Goal: Check status: Check status

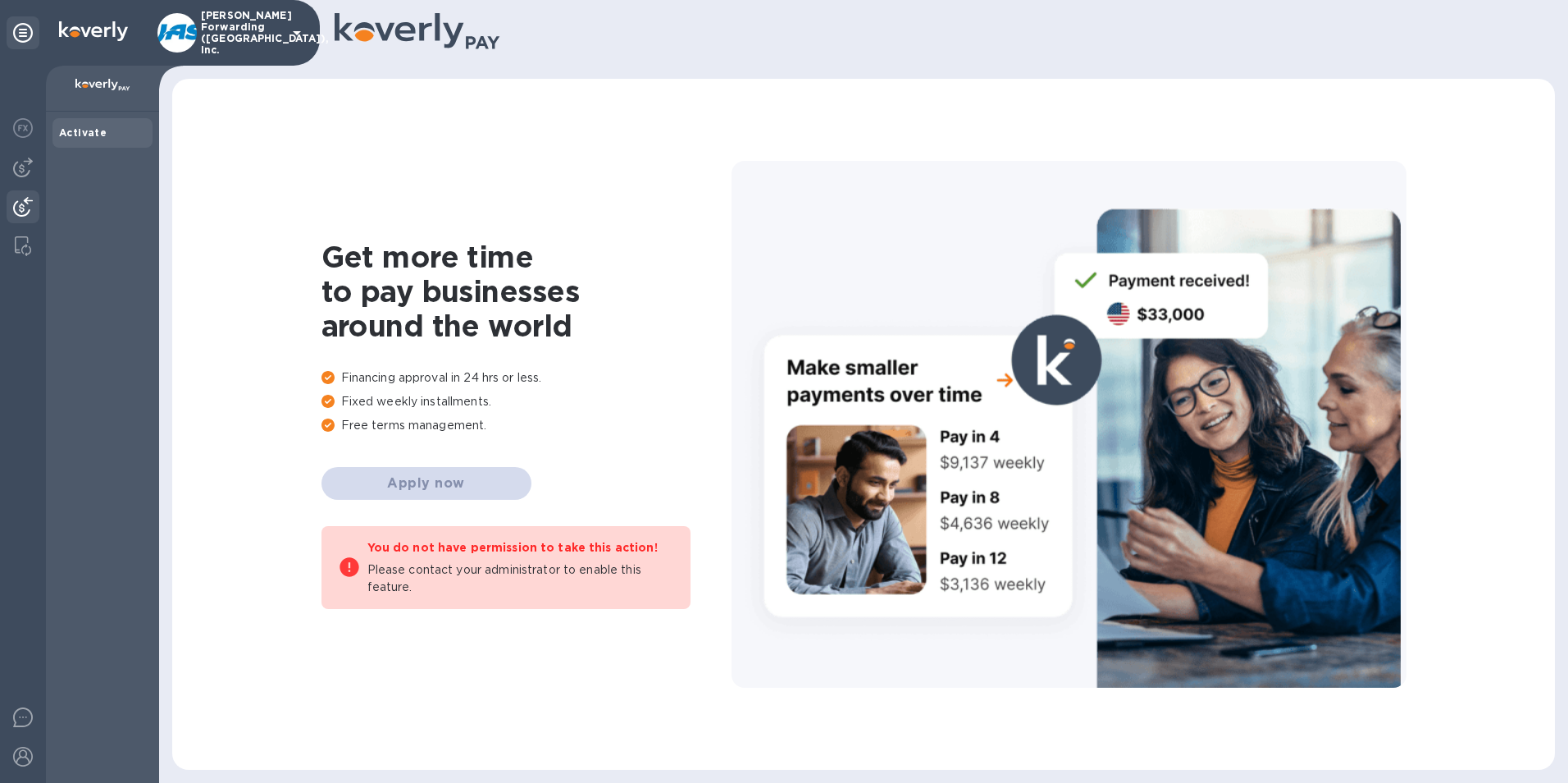
click at [20, 204] on img at bounding box center [23, 206] width 19 height 19
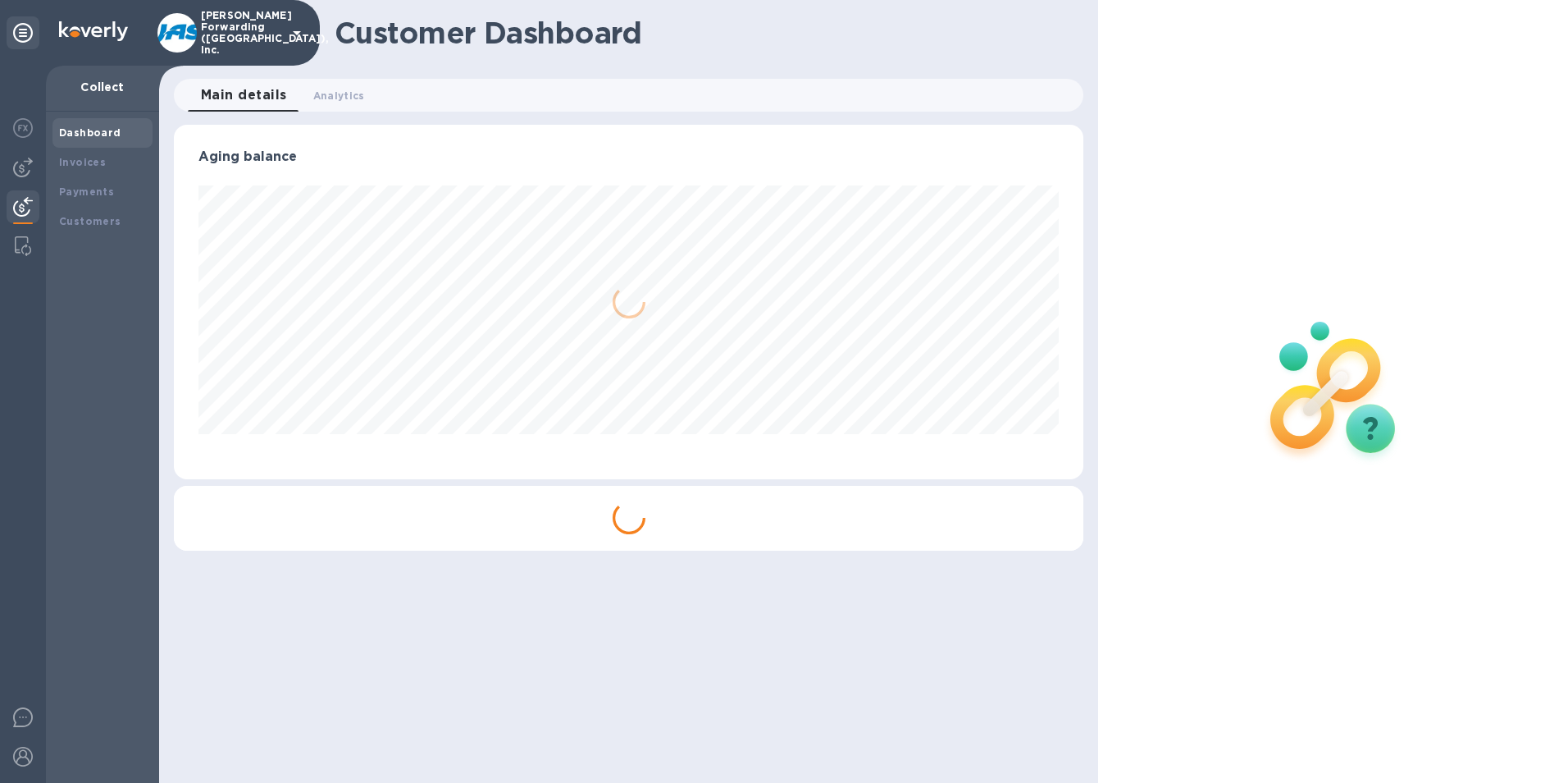
scroll to position [354, 911]
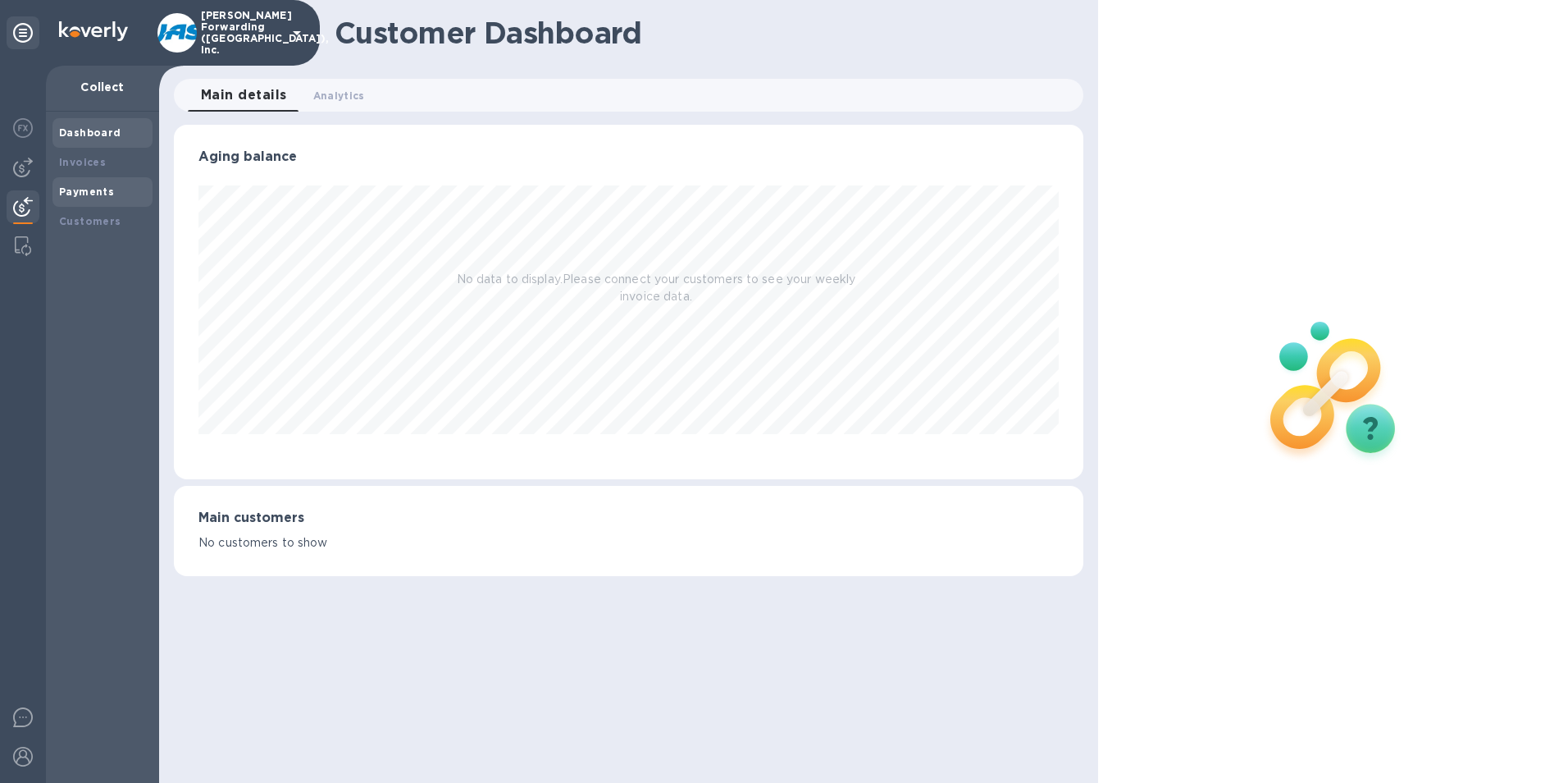
click at [76, 192] on b "Payments" at bounding box center [86, 192] width 55 height 13
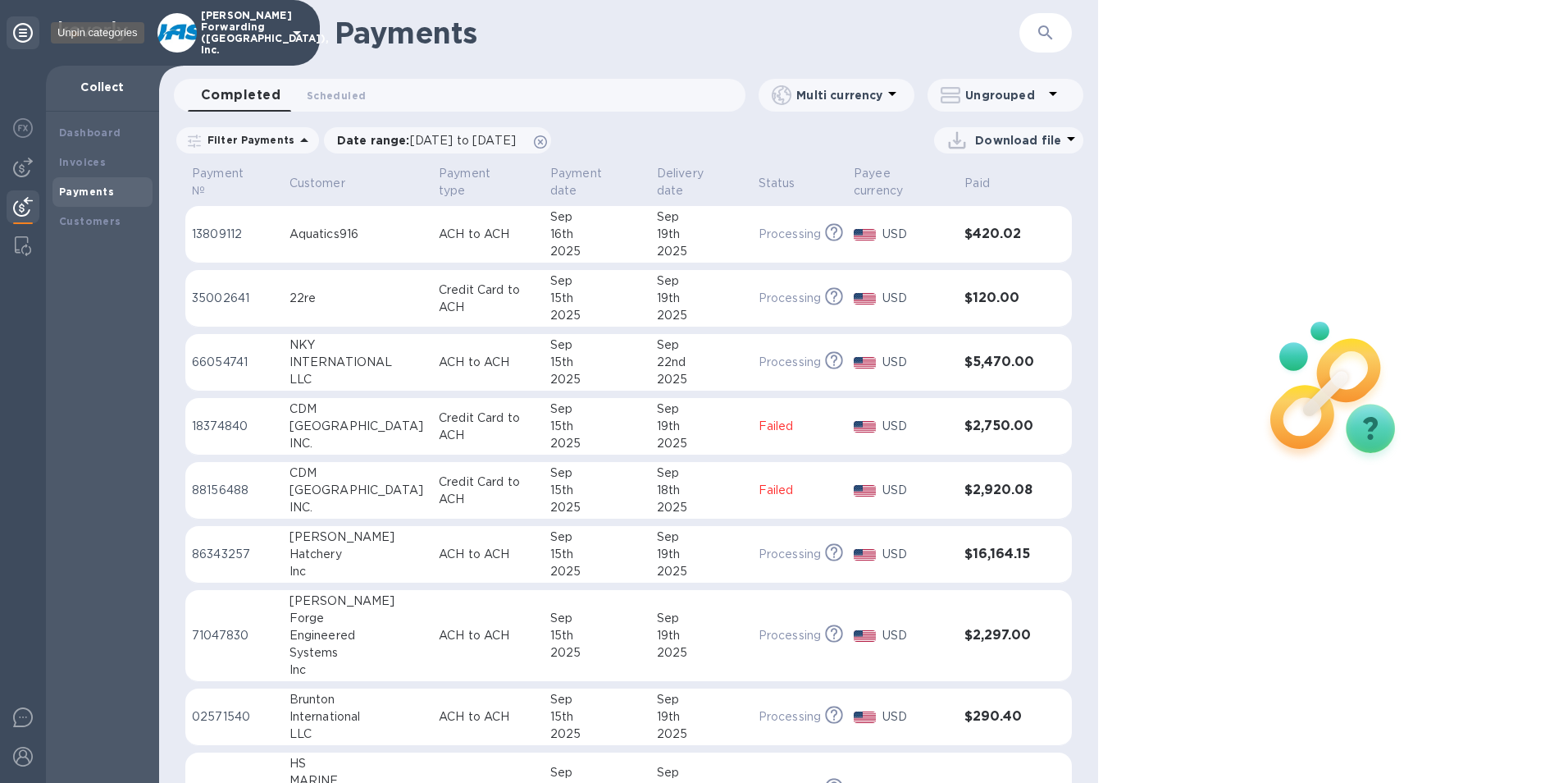
click at [21, 32] on icon at bounding box center [23, 33] width 19 height 19
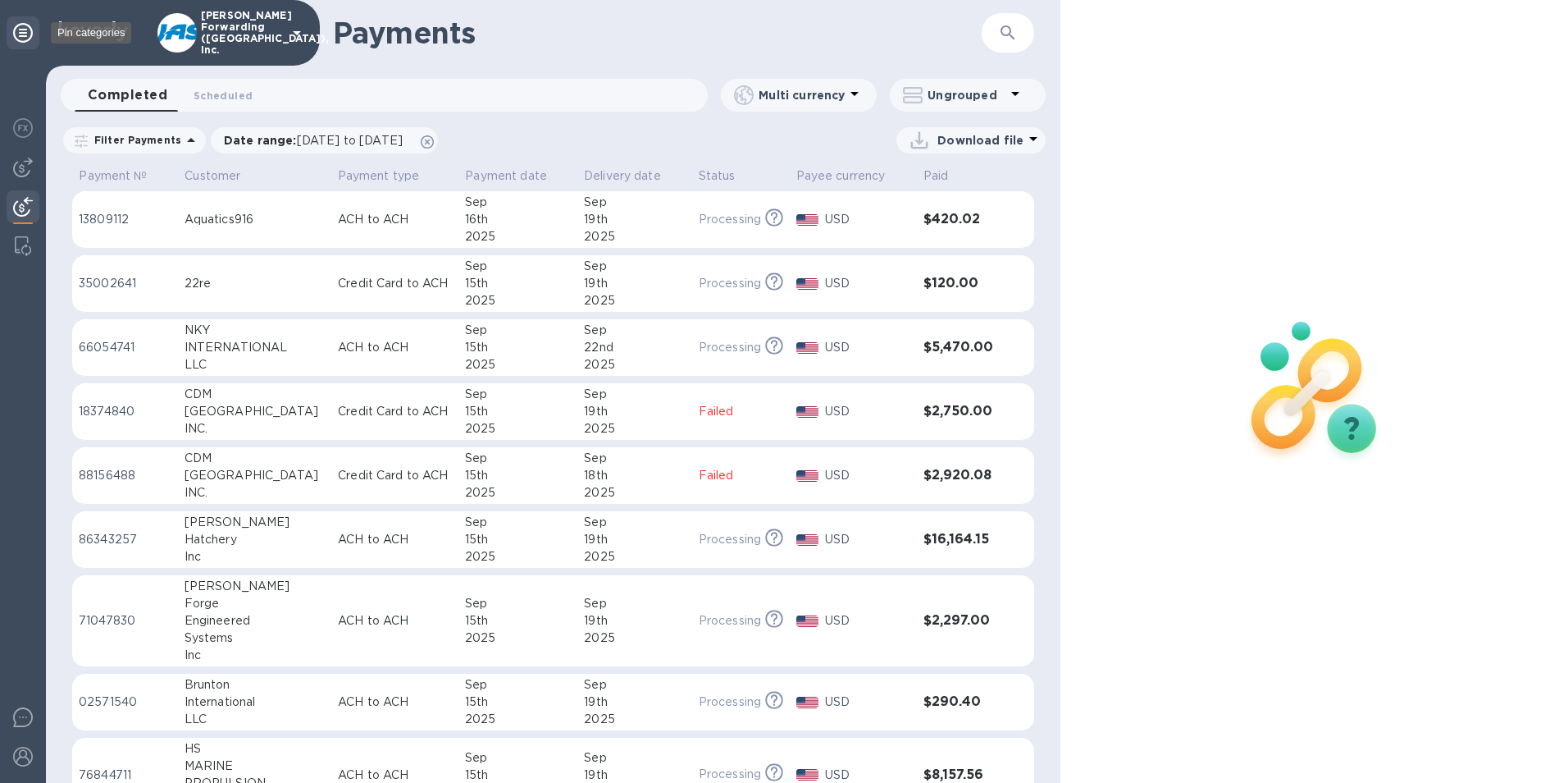
click at [21, 32] on icon at bounding box center [23, 33] width 19 height 19
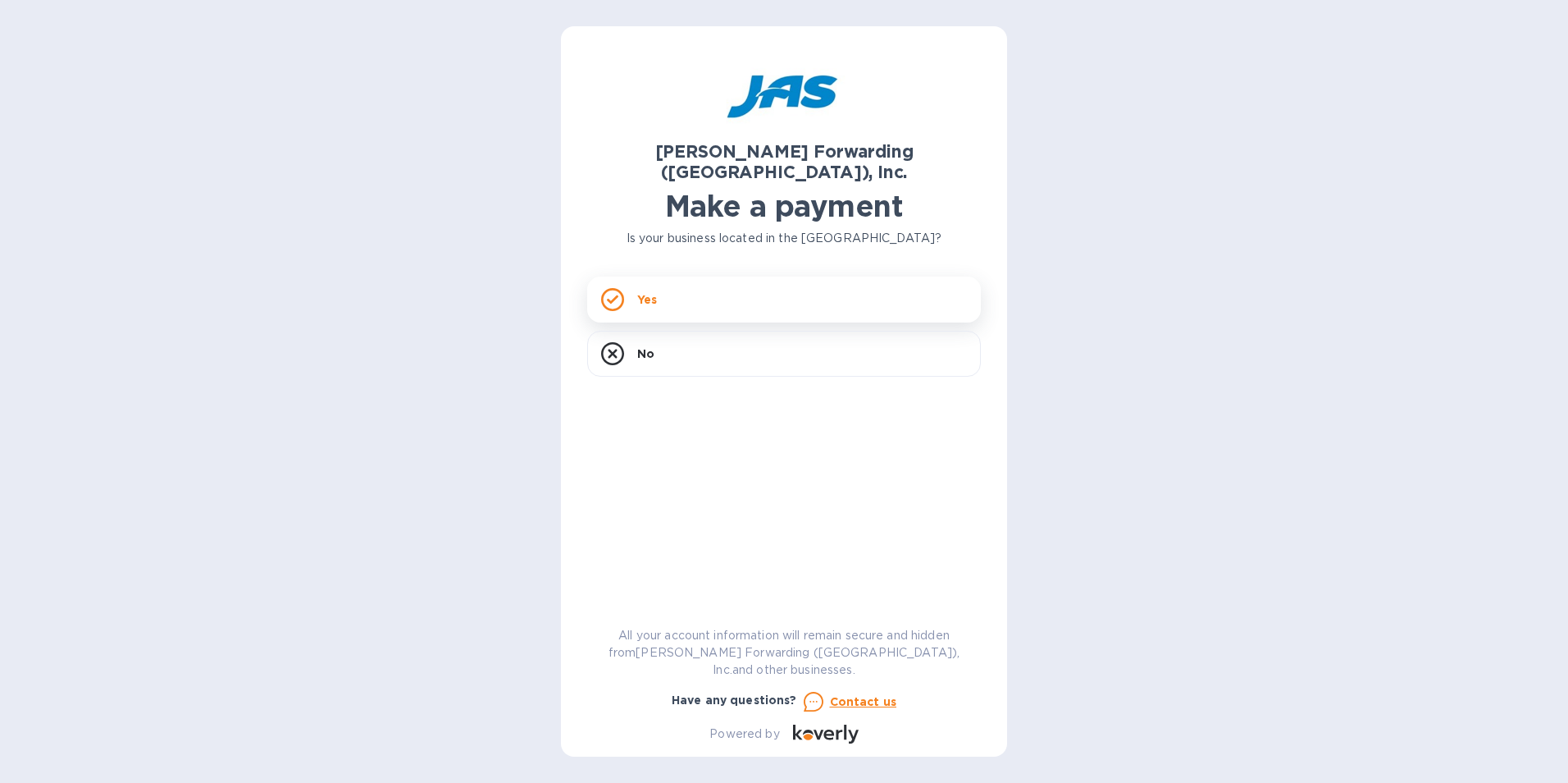
click at [799, 276] on div "Yes" at bounding box center [784, 300] width 394 height 46
